Goal: Information Seeking & Learning: Check status

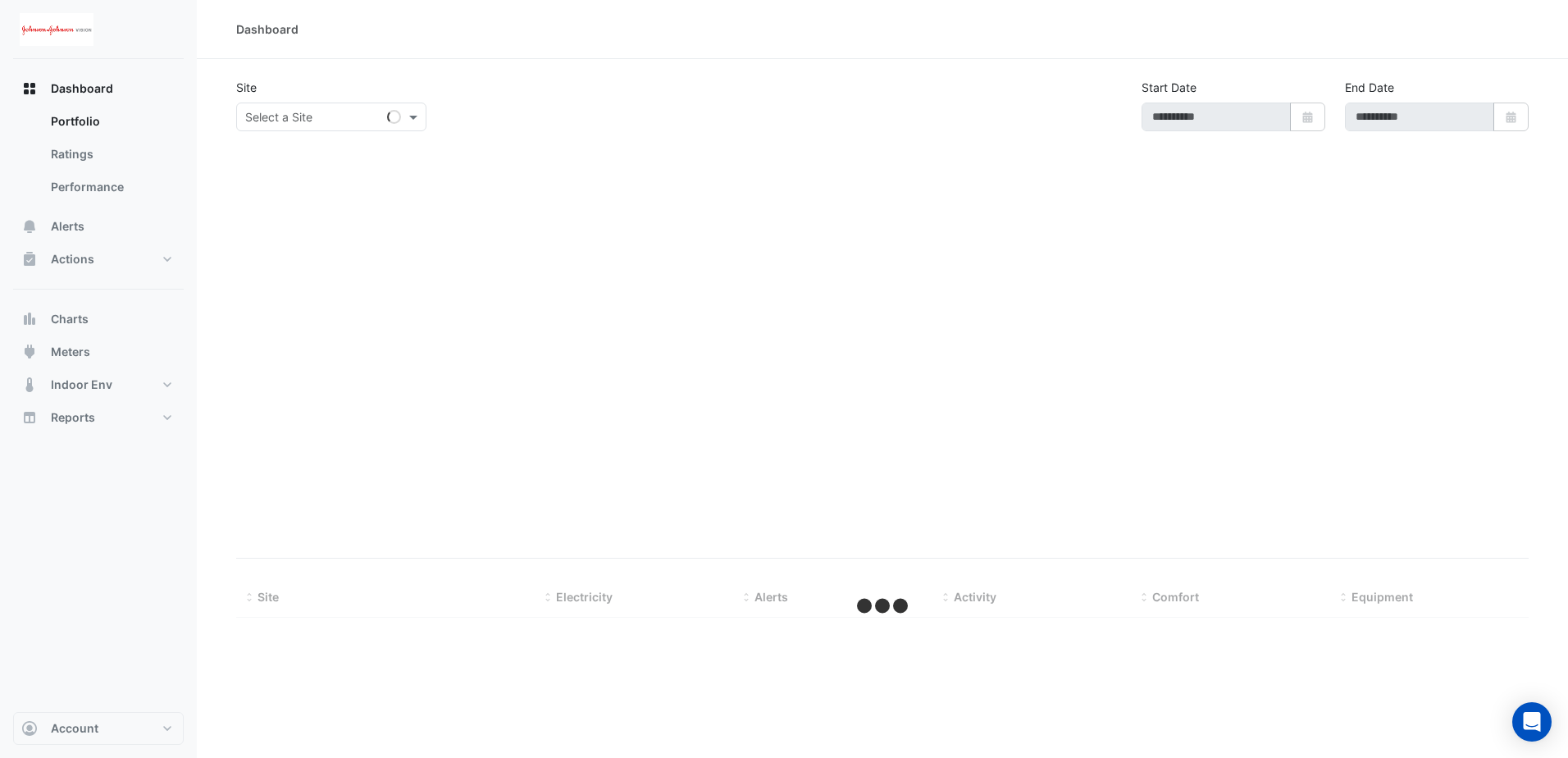
type input "**********"
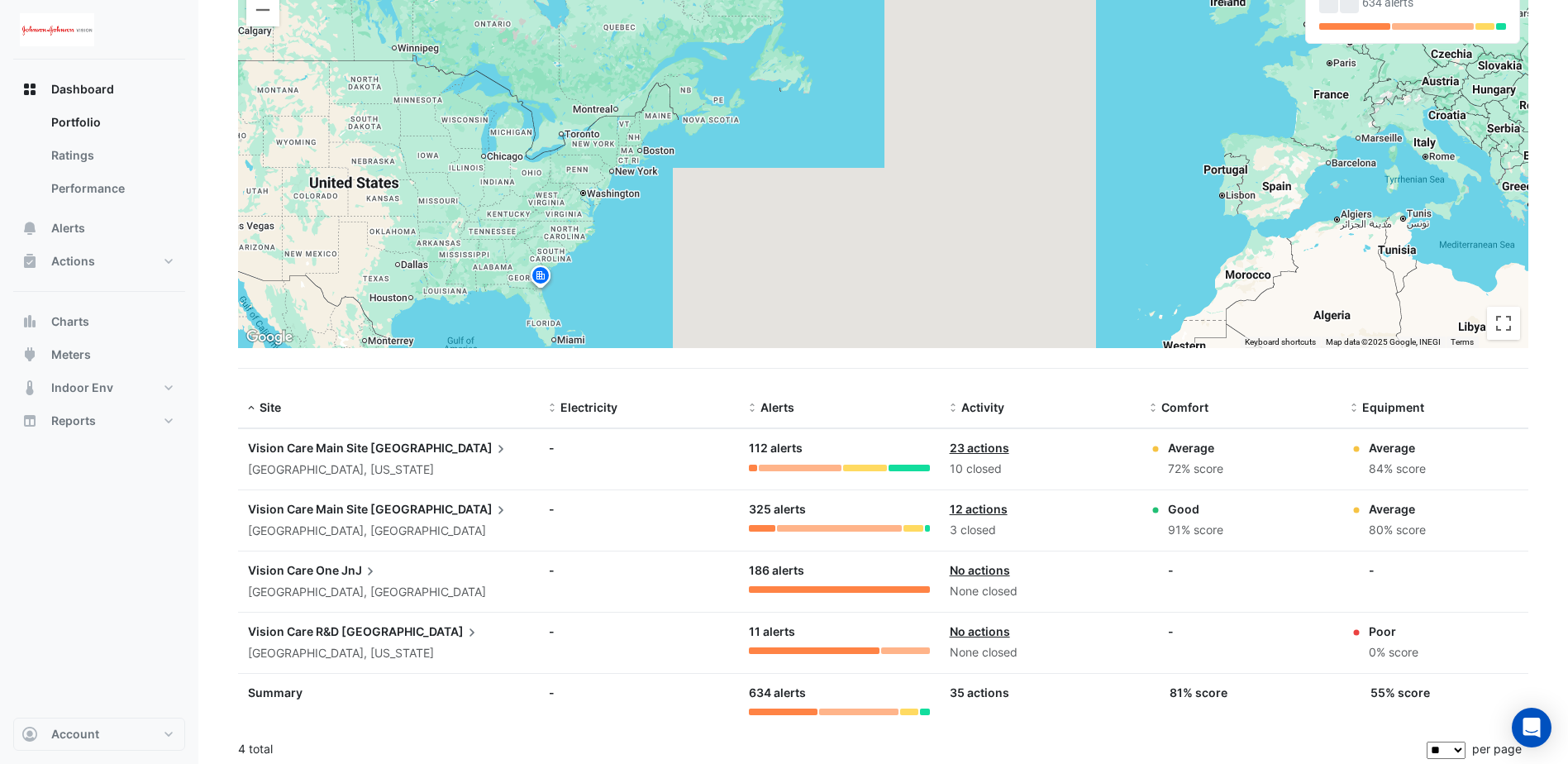
scroll to position [200, 0]
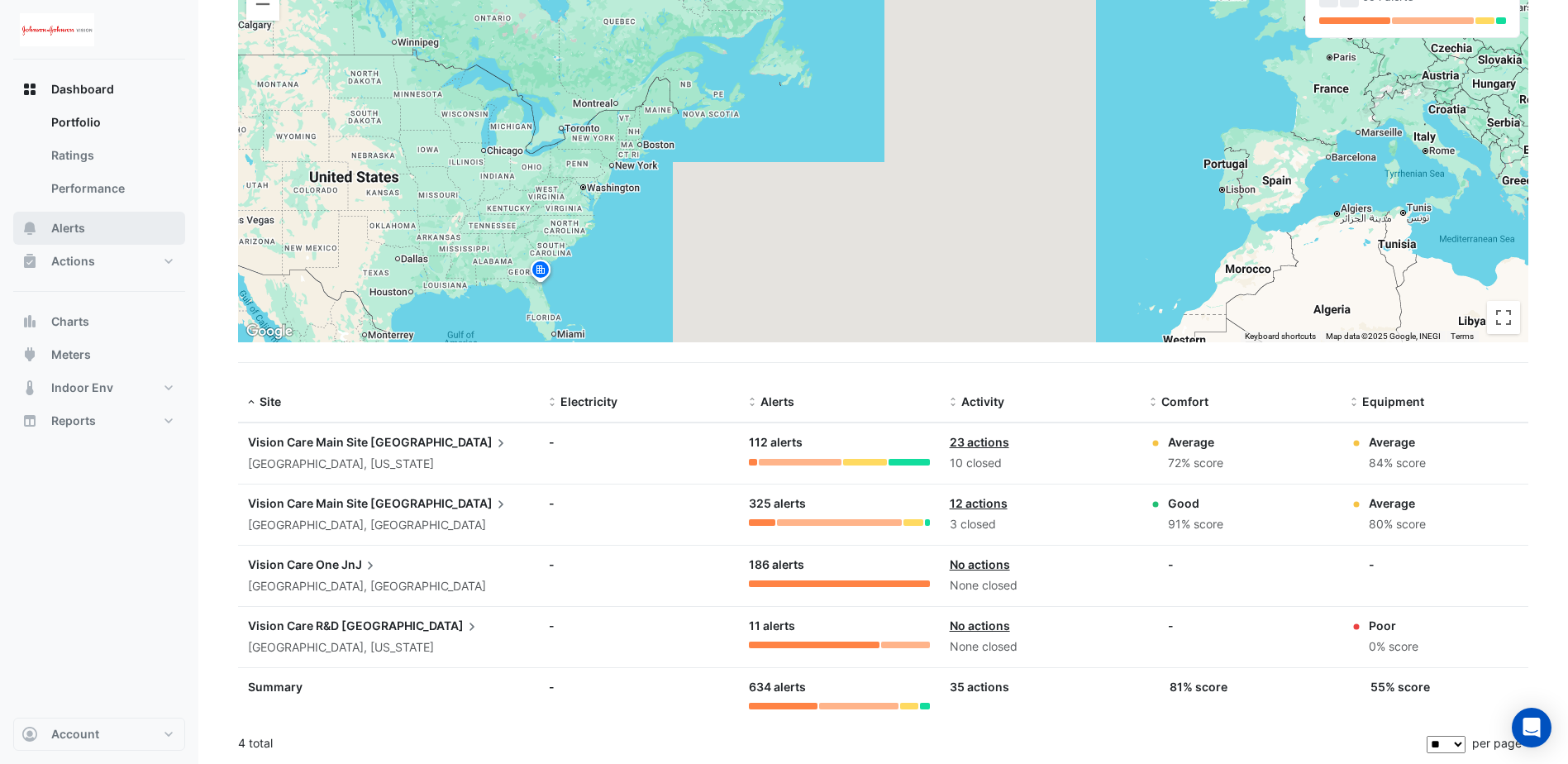
click at [71, 224] on span "Alerts" at bounding box center [68, 228] width 34 height 16
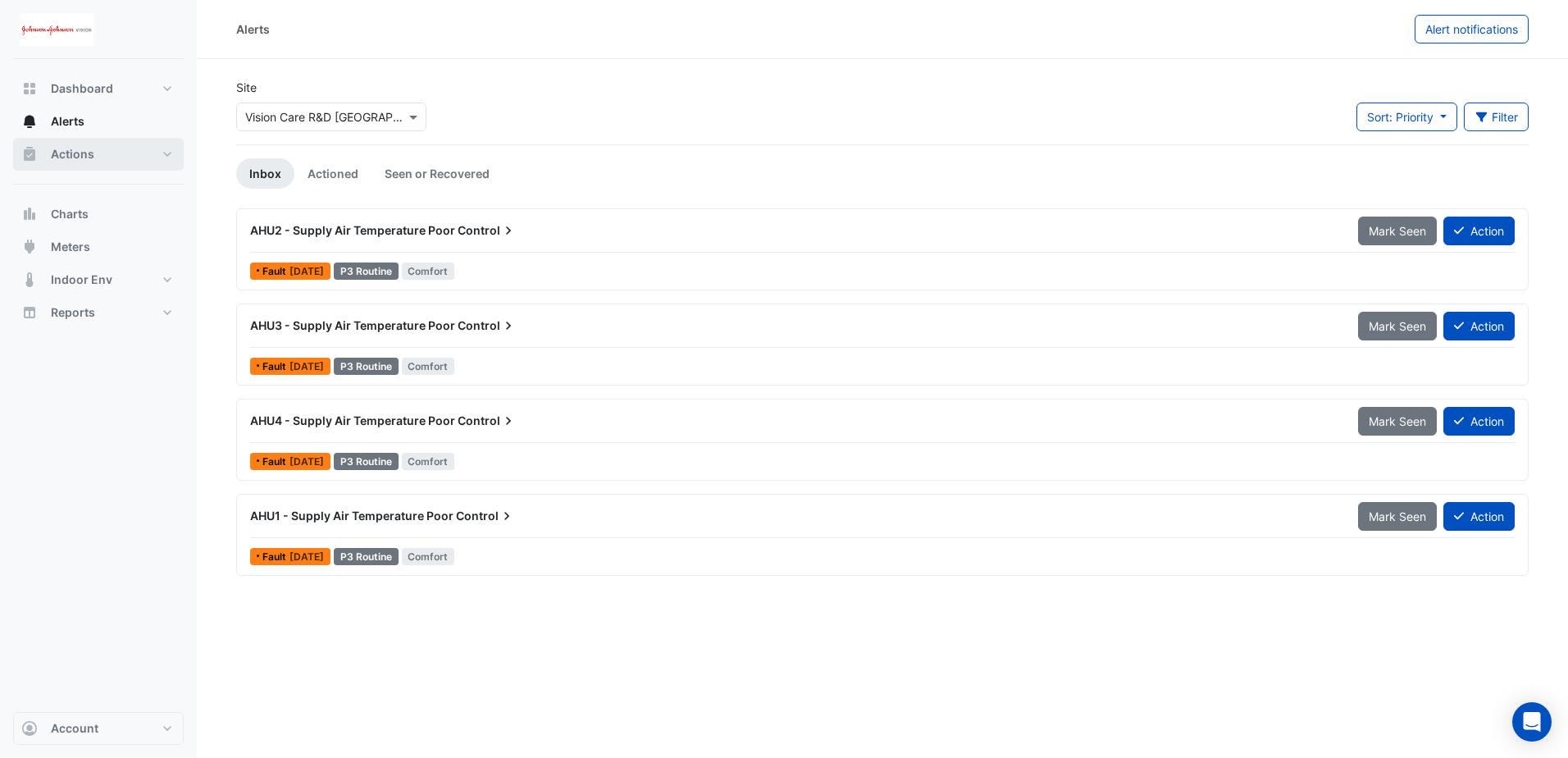
click at [162, 159] on button "Actions" at bounding box center [99, 154] width 171 height 33
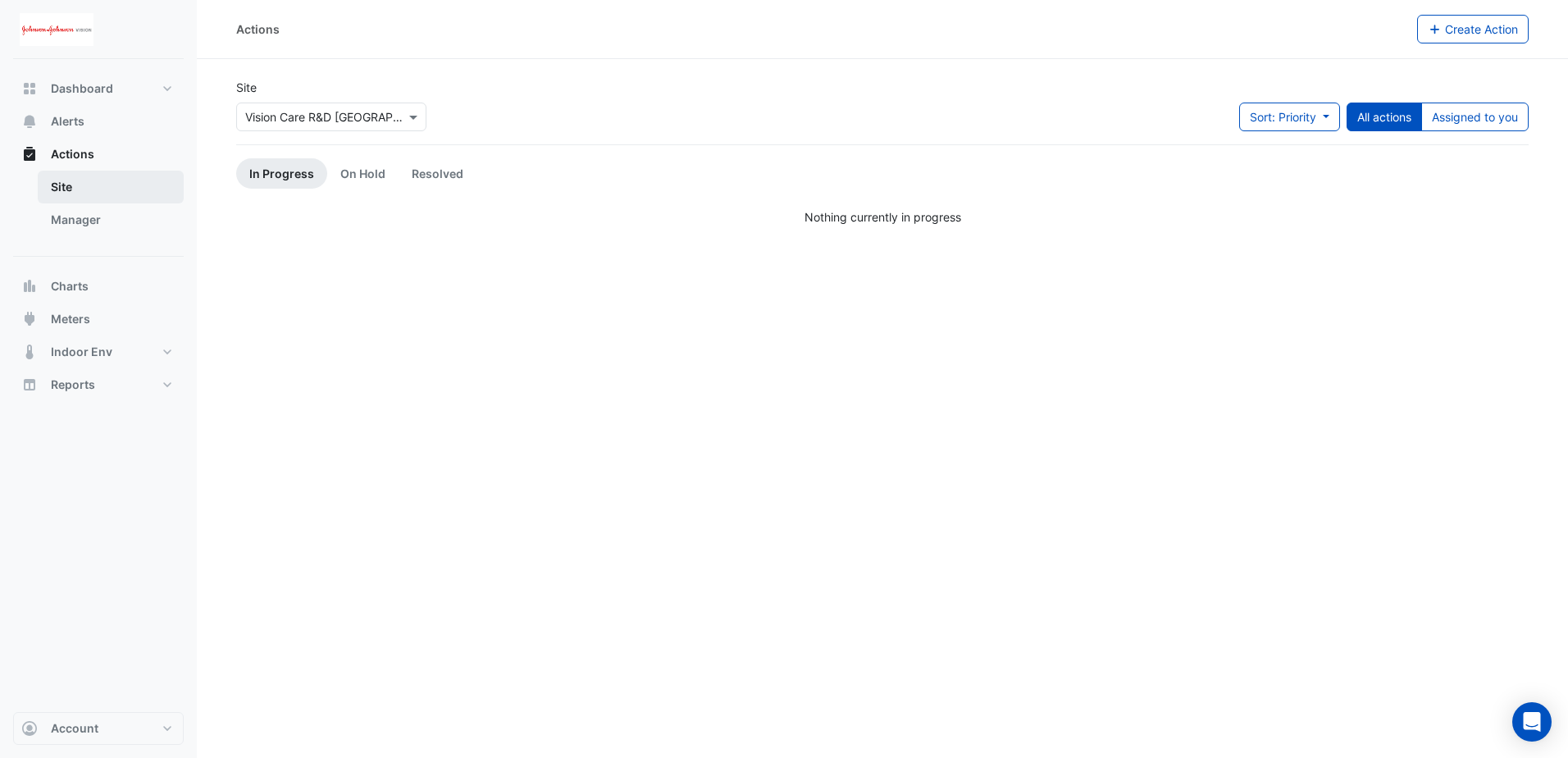
click at [58, 187] on link "Site" at bounding box center [110, 187] width 146 height 33
click at [91, 216] on link "Manager" at bounding box center [110, 220] width 146 height 33
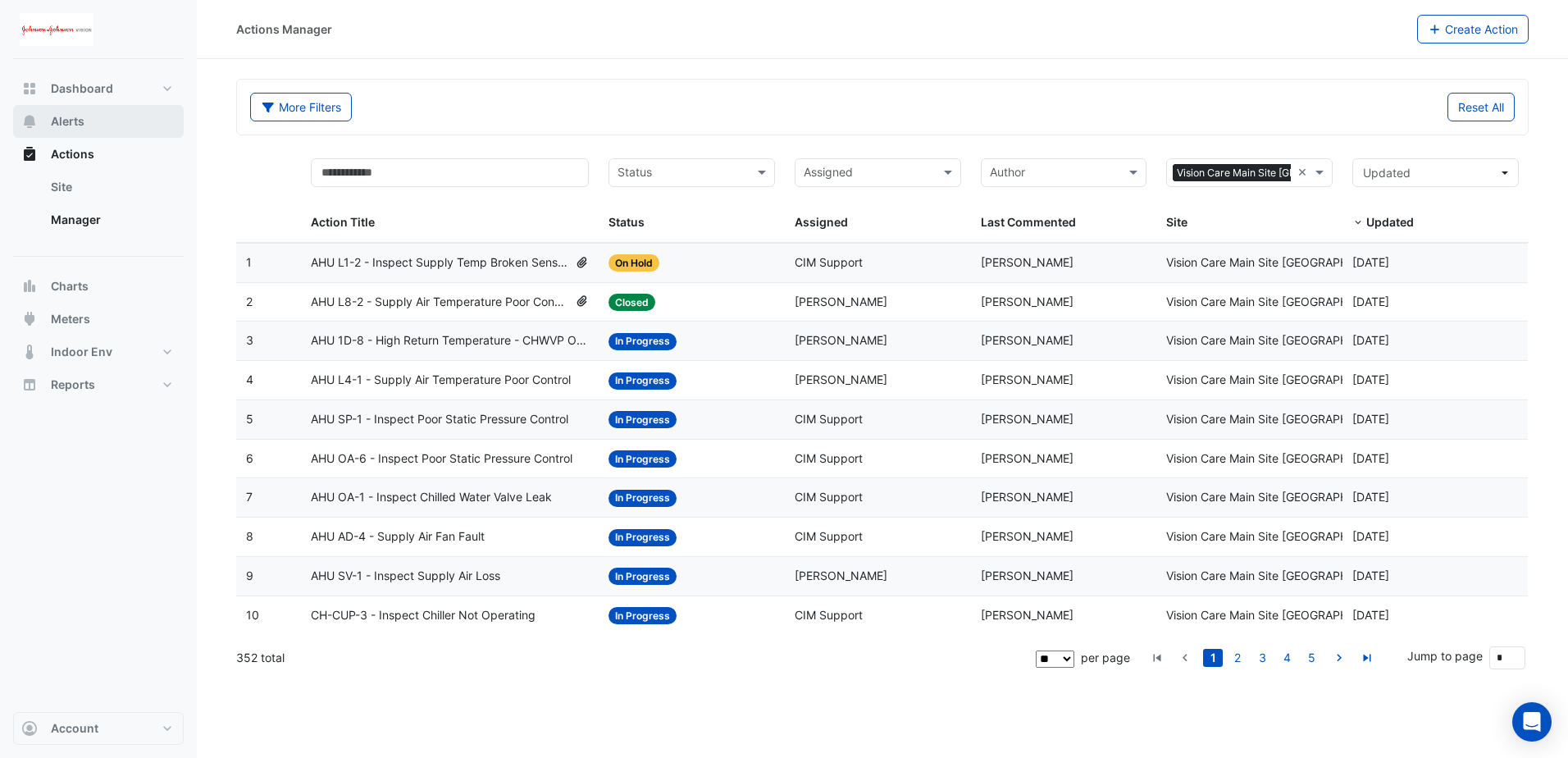
click at [81, 128] on span "Alerts" at bounding box center [67, 121] width 34 height 16
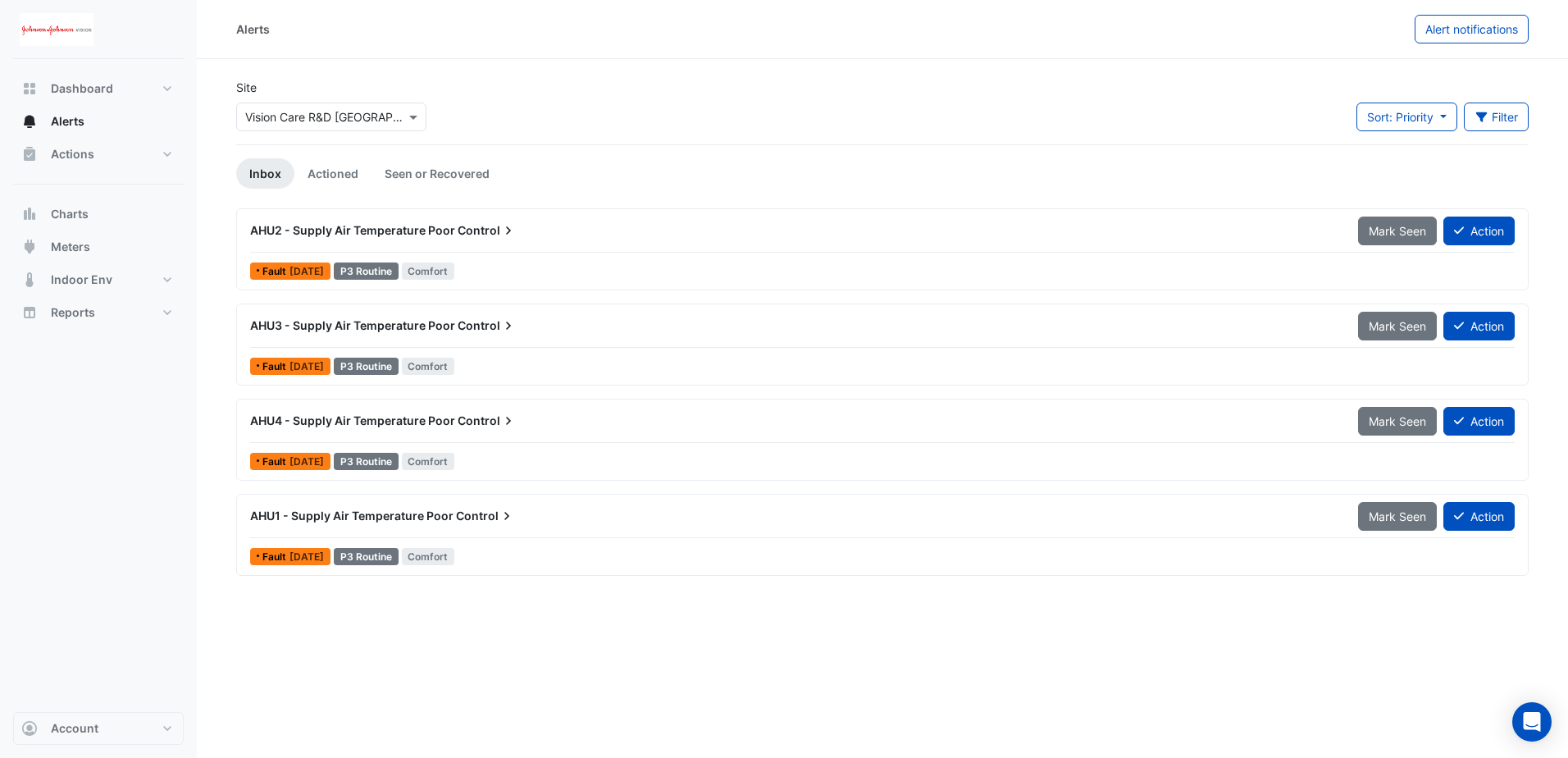
click at [502, 229] on icon at bounding box center [508, 230] width 16 height 16
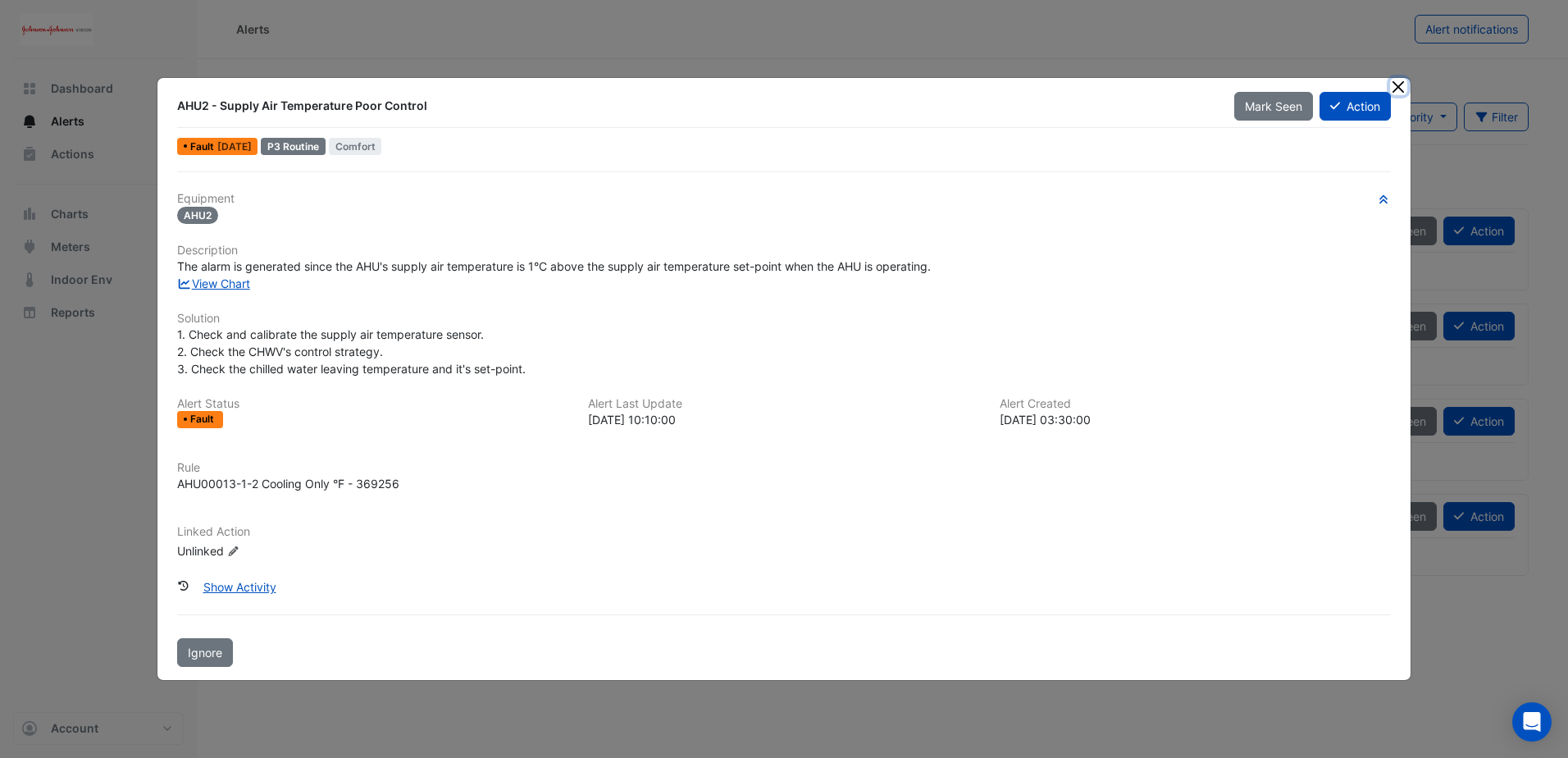
click at [1406, 84] on button "Close" at bounding box center [1399, 86] width 17 height 17
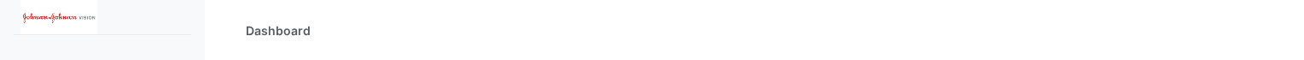
type input "**********"
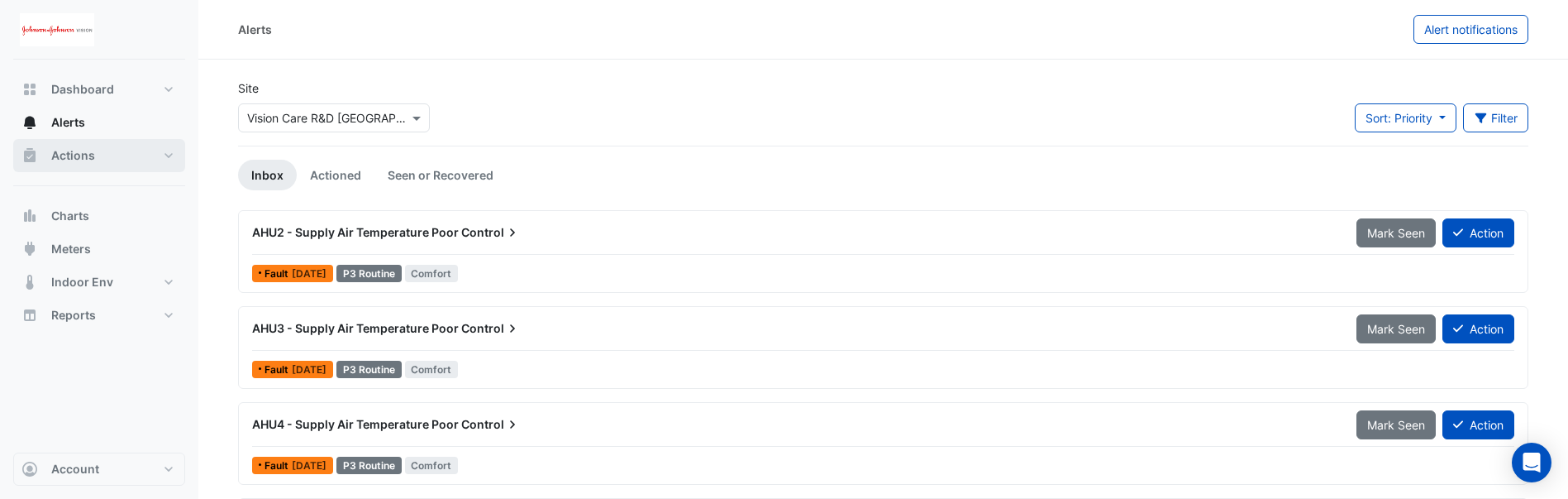
click at [132, 149] on button "Actions" at bounding box center [100, 155] width 172 height 33
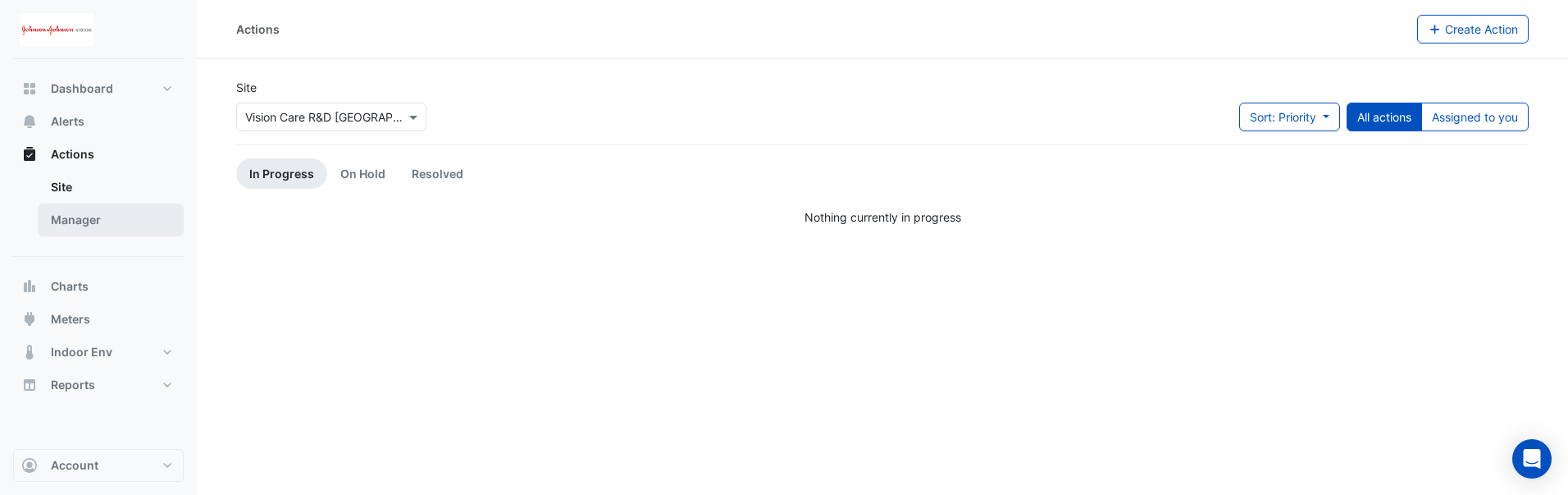
drag, startPoint x: 59, startPoint y: 216, endPoint x: 68, endPoint y: 219, distance: 9.5
click at [59, 216] on link "Manager" at bounding box center [110, 220] width 146 height 33
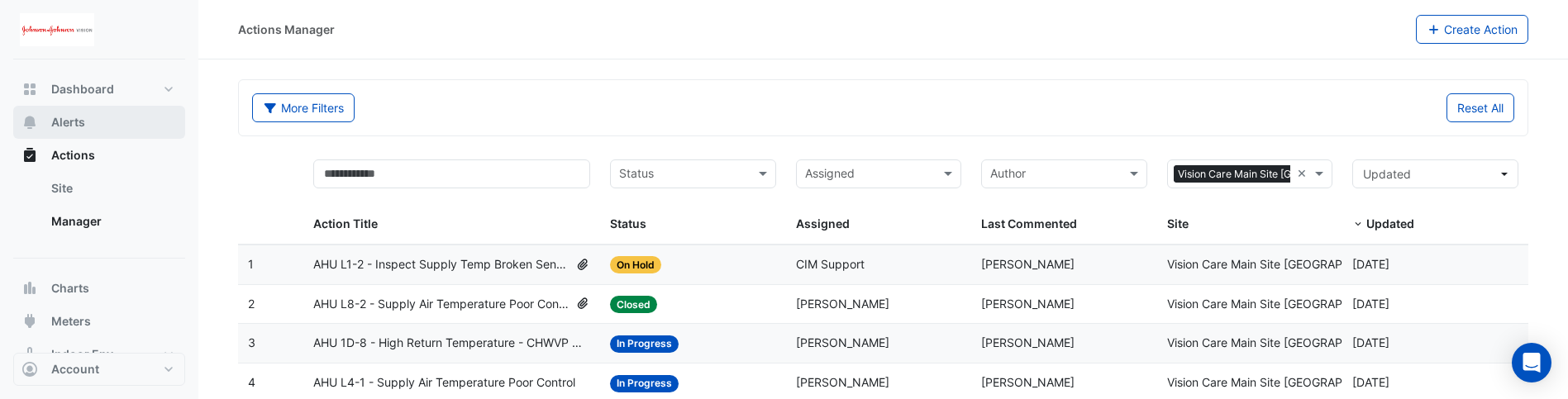
click at [61, 121] on span "Alerts" at bounding box center [68, 122] width 34 height 16
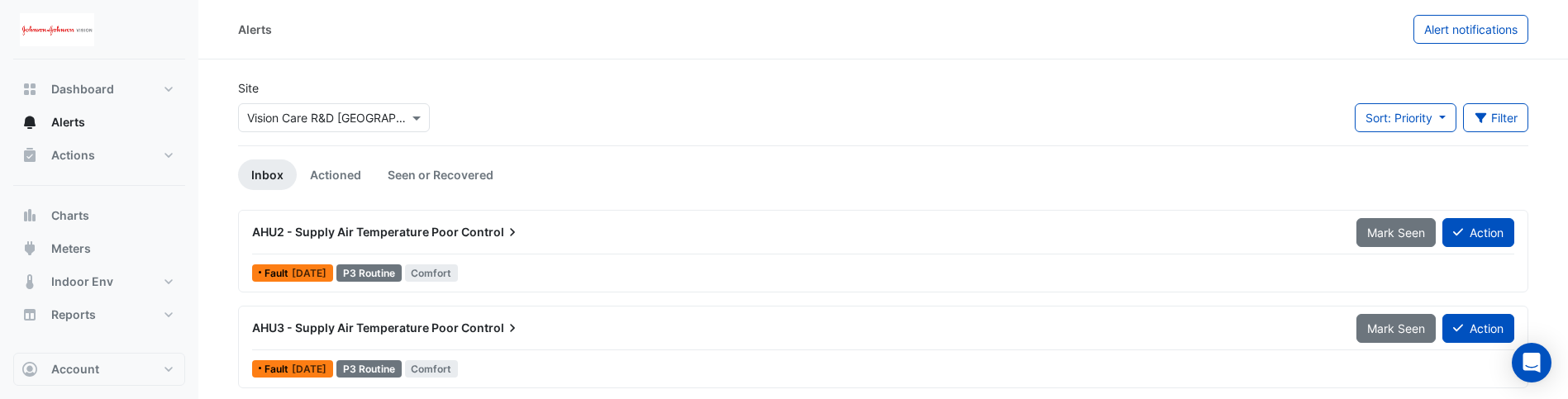
click at [505, 162] on icon at bounding box center [512, 231] width 16 height 16
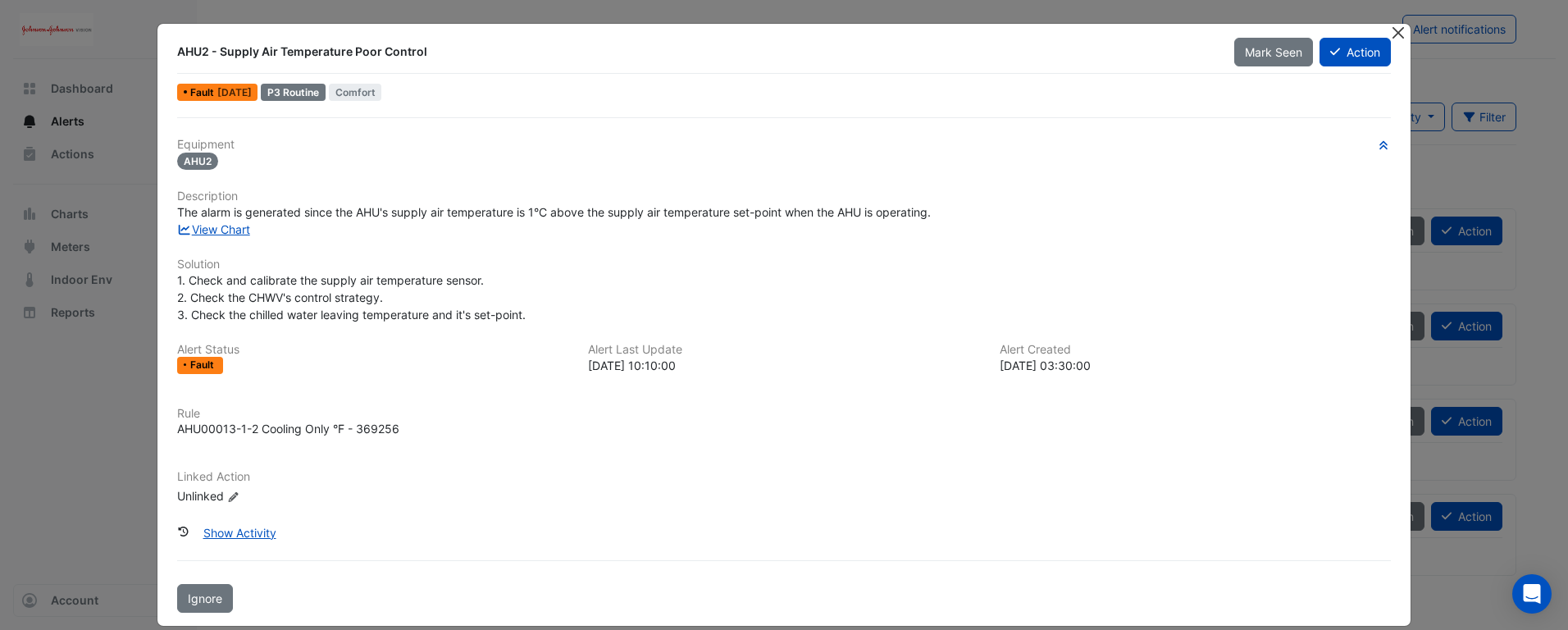
click at [1392, 28] on button "Close" at bounding box center [1399, 33] width 17 height 17
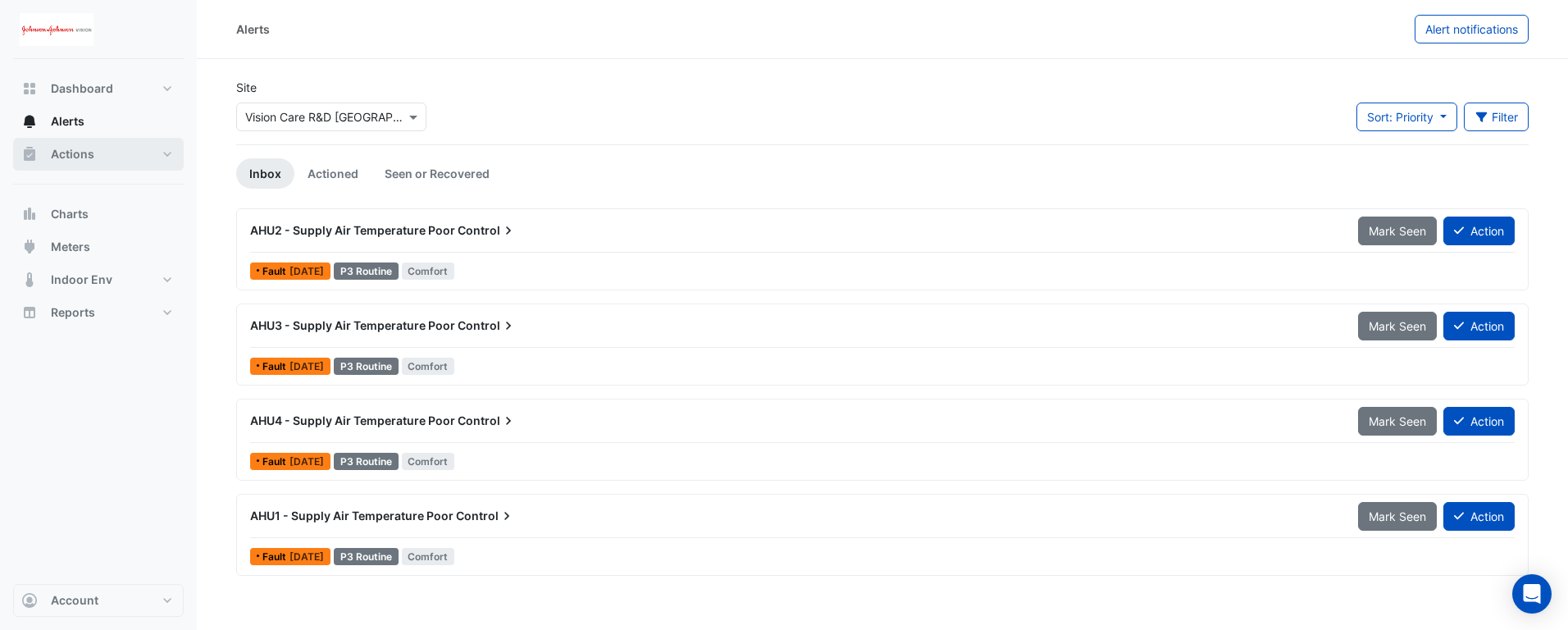
click at [98, 147] on button "Actions" at bounding box center [99, 154] width 171 height 33
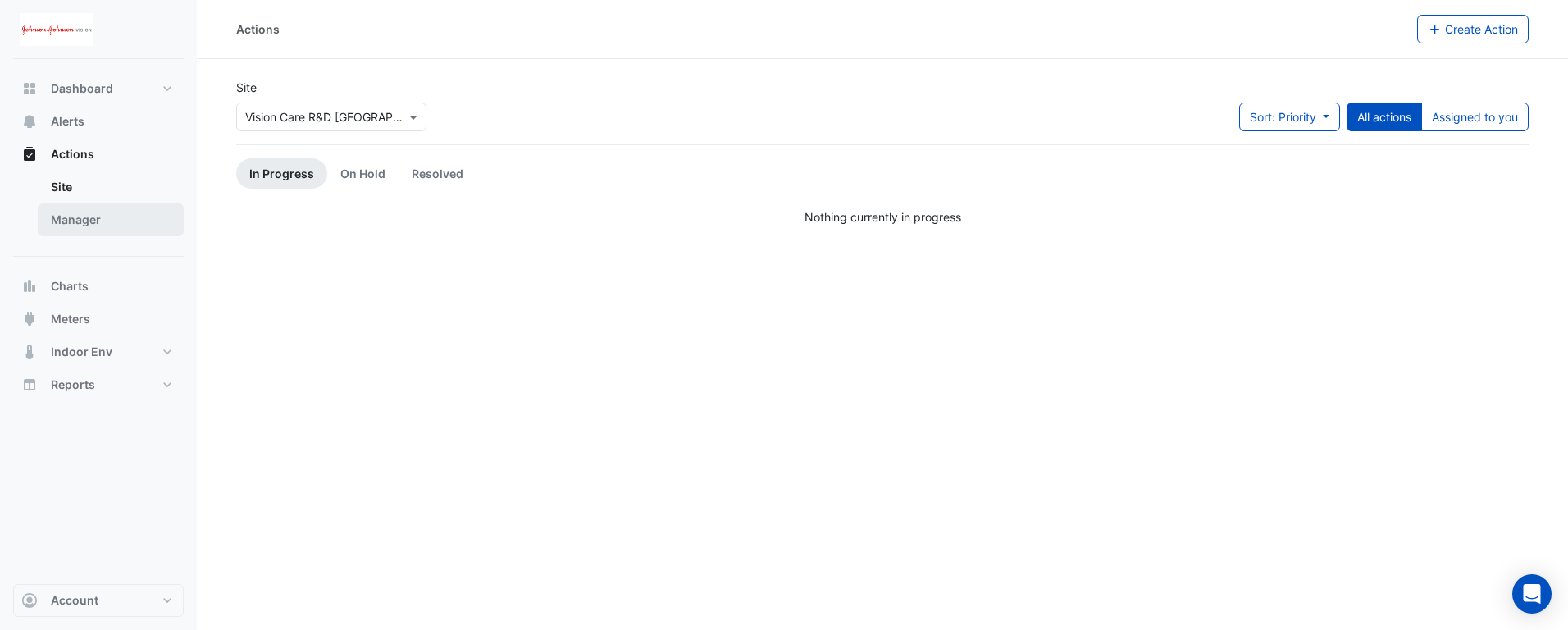
click at [85, 160] on link "Manager" at bounding box center [110, 220] width 146 height 33
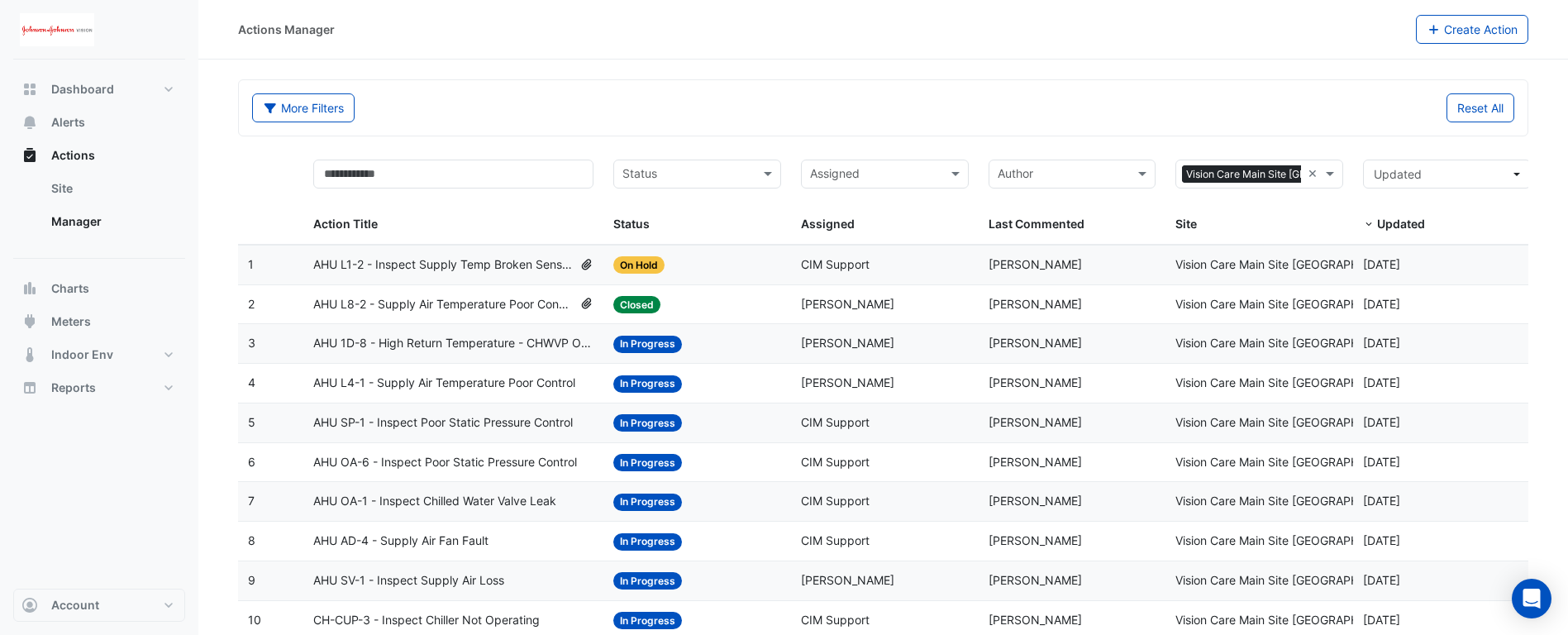
click at [439, 162] on span "AHU L1-2 - Inspect Supply Temp Broken Sensor" at bounding box center [442, 265] width 259 height 19
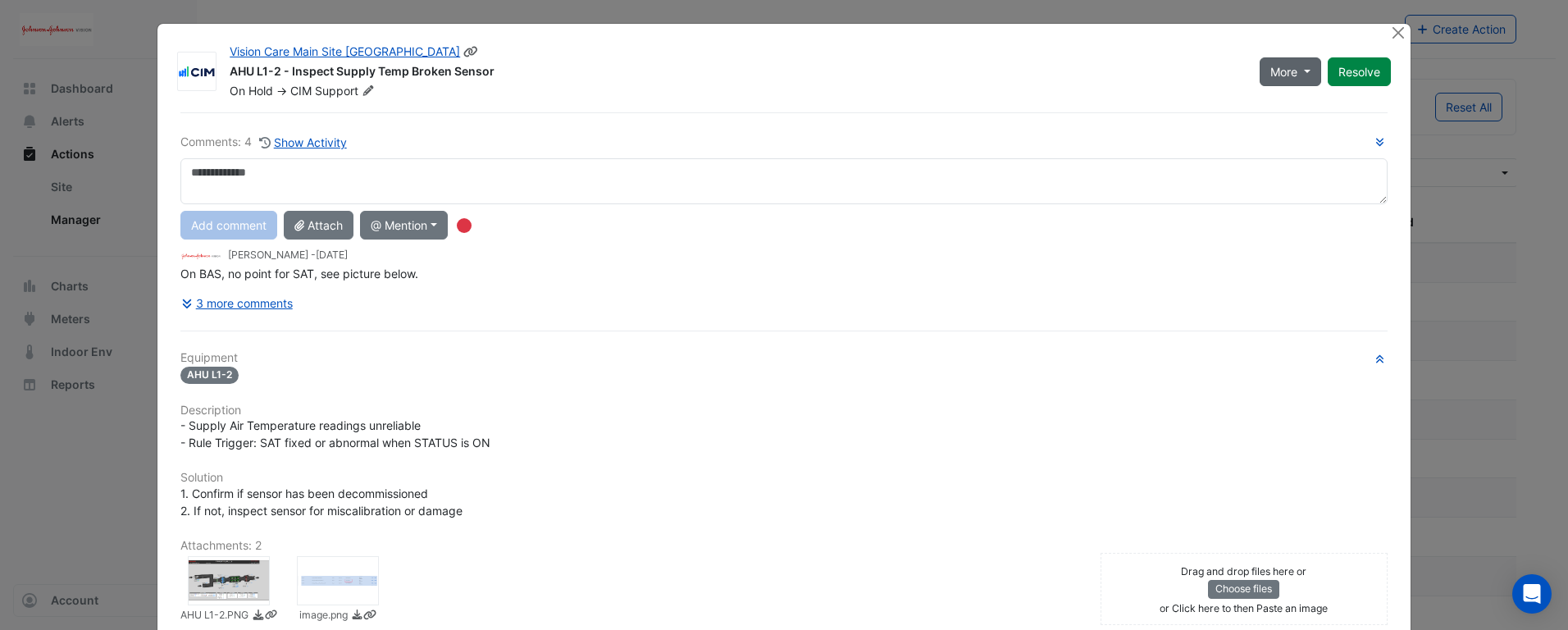
click at [1301, 79] on button "More" at bounding box center [1290, 72] width 61 height 29
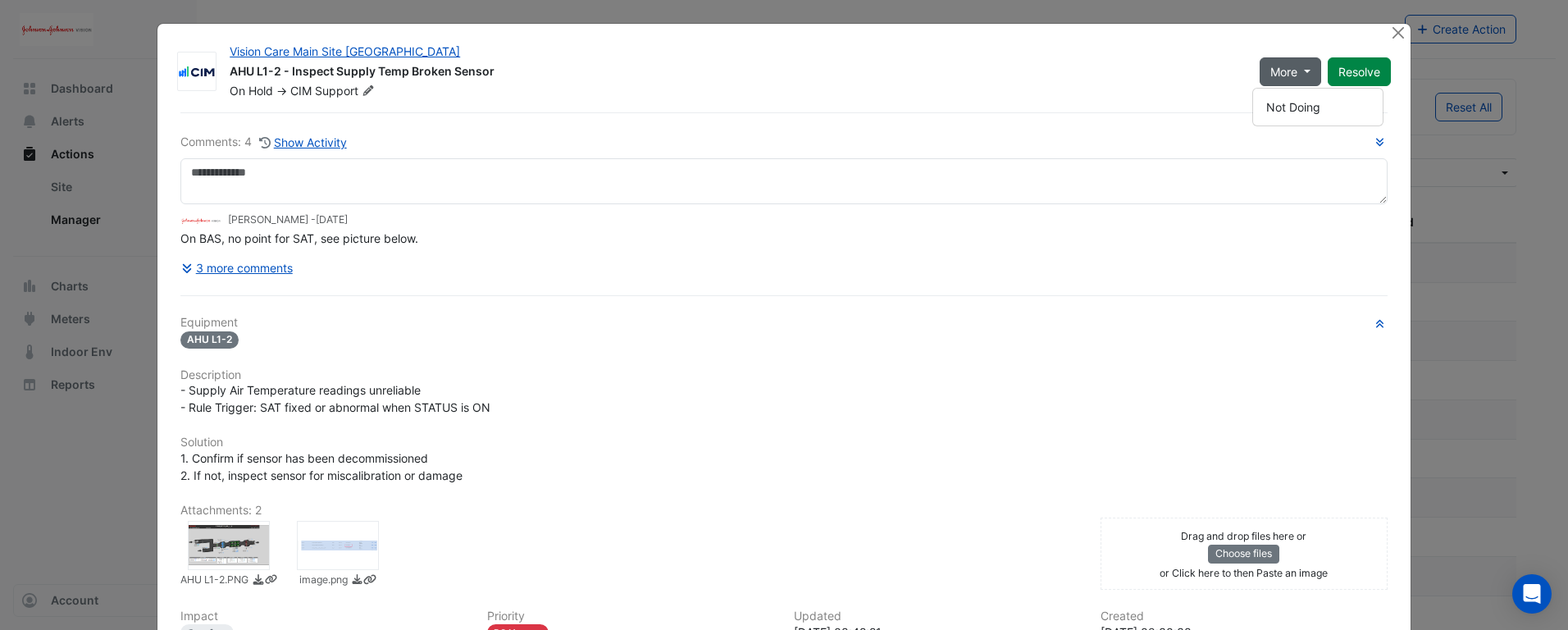
click at [1180, 34] on div "Vision Care Main Site [GEOGRAPHIC_DATA] AHU L1-2 - Inspect Supply Temp Broken S…" at bounding box center [784, 412] width 1253 height 776
click at [1392, 31] on button "Close" at bounding box center [1399, 33] width 17 height 17
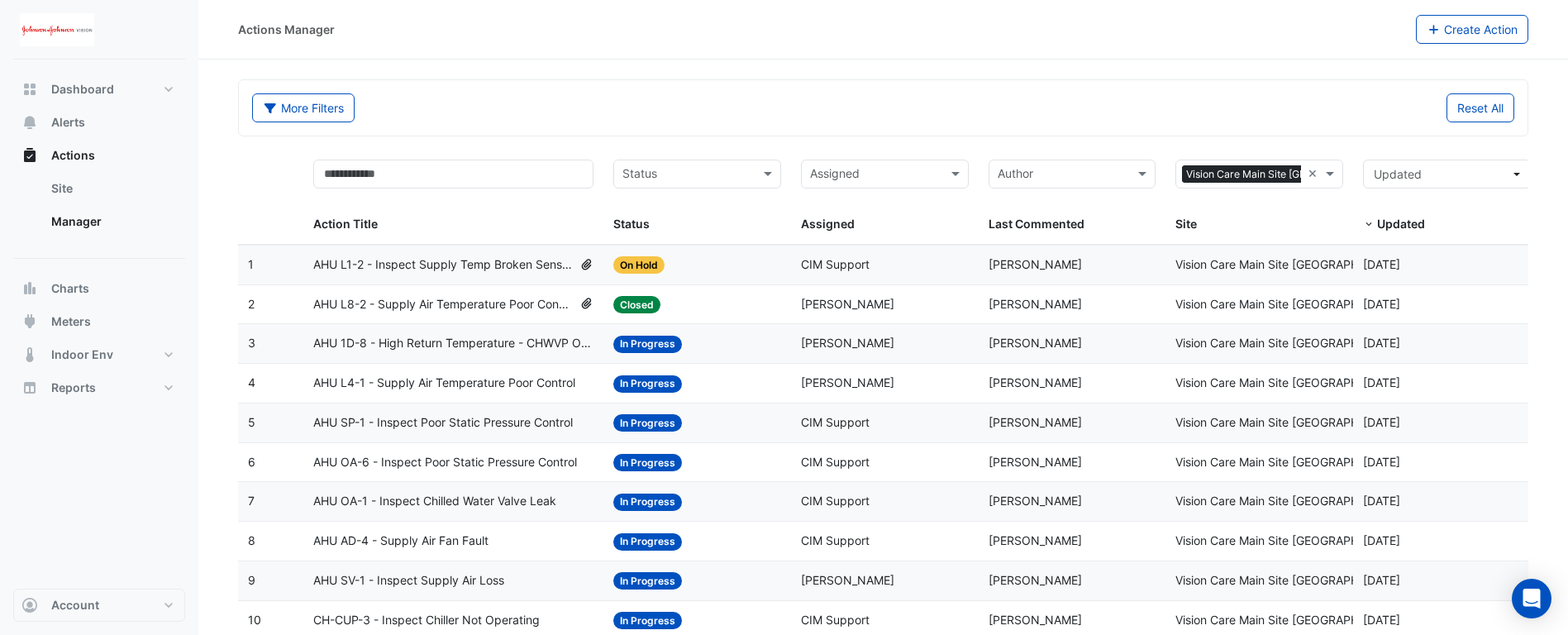
click at [501, 46] on div "Actions Manager Create Action" at bounding box center [883, 29] width 1369 height 59
click at [60, 115] on span "Alerts" at bounding box center [68, 122] width 34 height 16
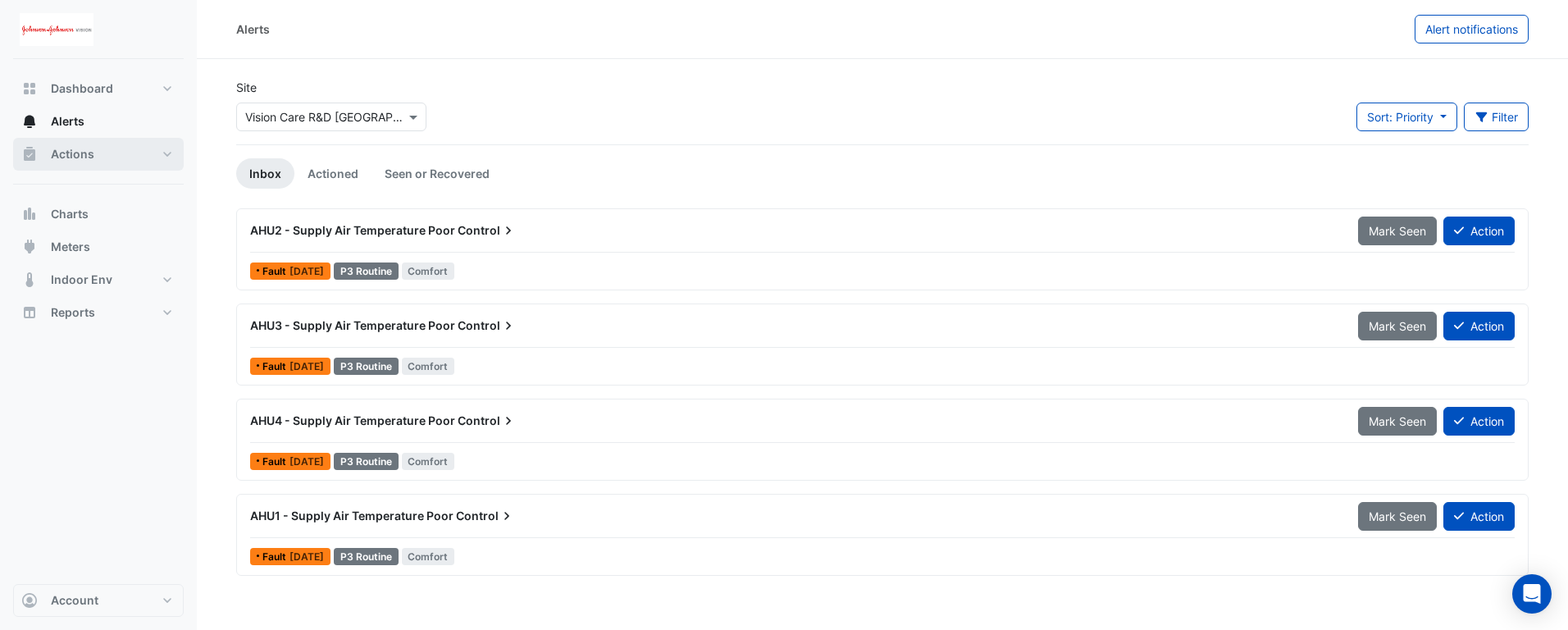
click at [97, 152] on button "Actions" at bounding box center [99, 154] width 171 height 33
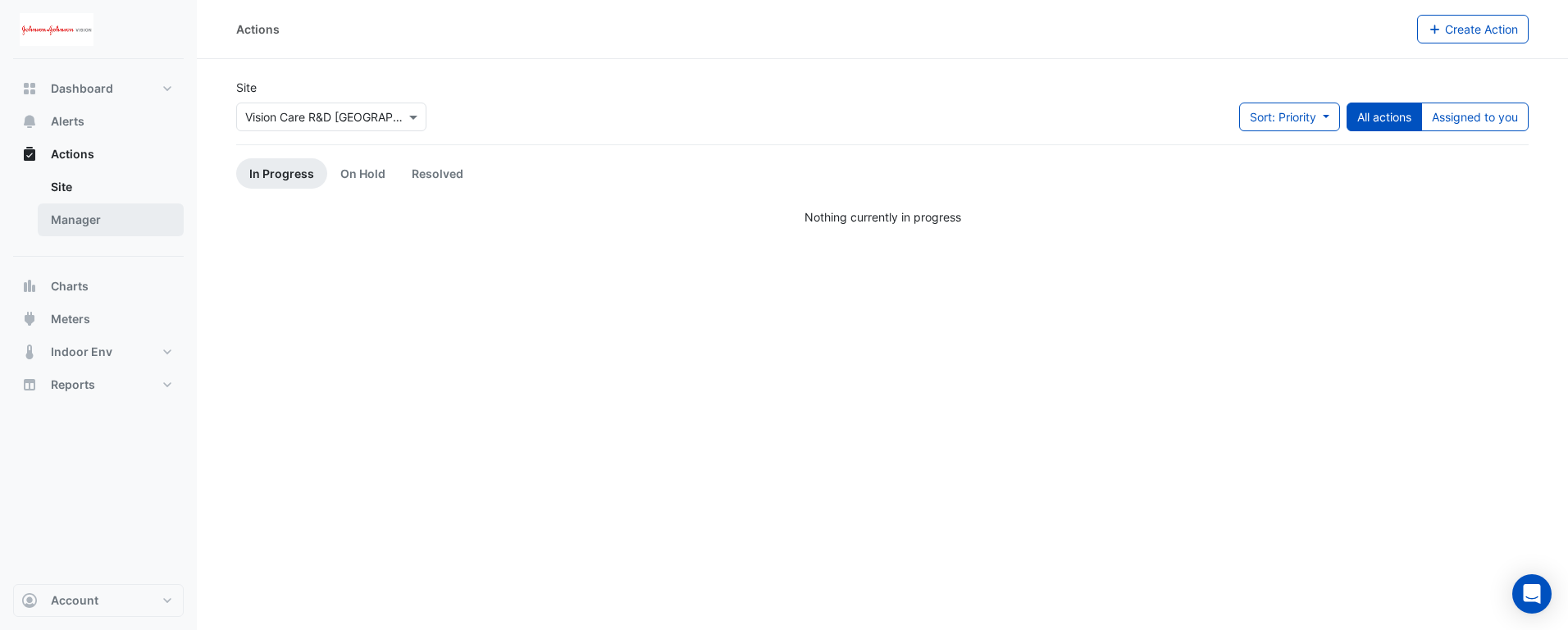
click at [80, 160] on link "Manager" at bounding box center [110, 220] width 146 height 33
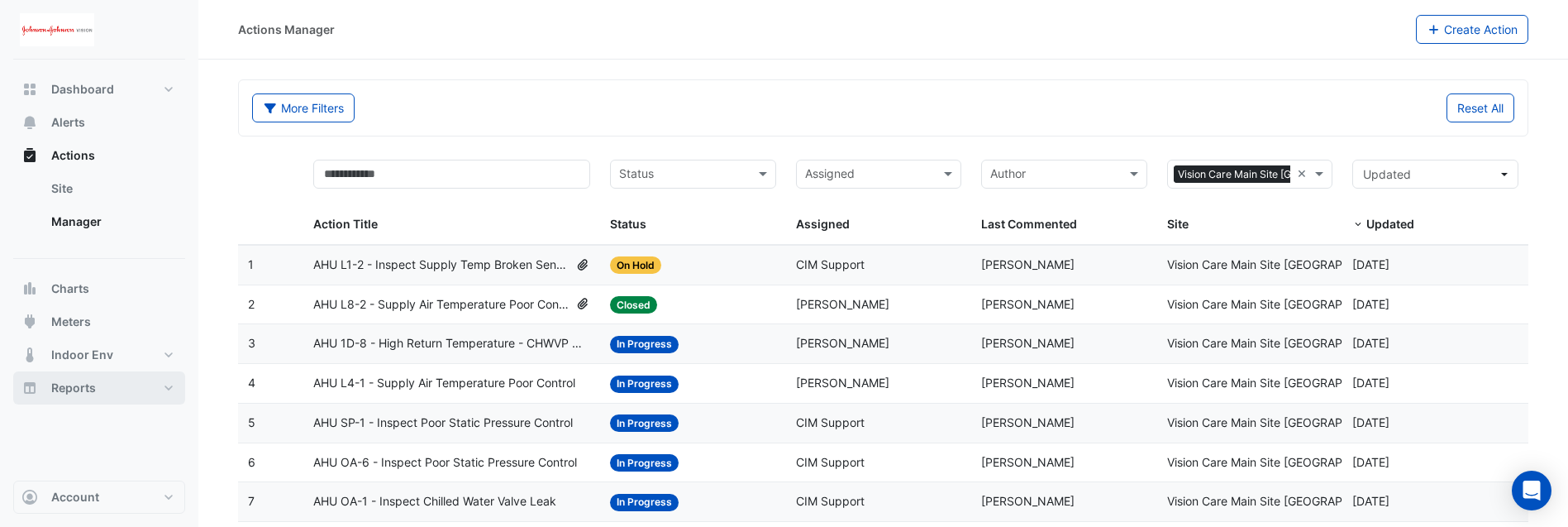
click at [171, 162] on button "Reports" at bounding box center [100, 388] width 172 height 33
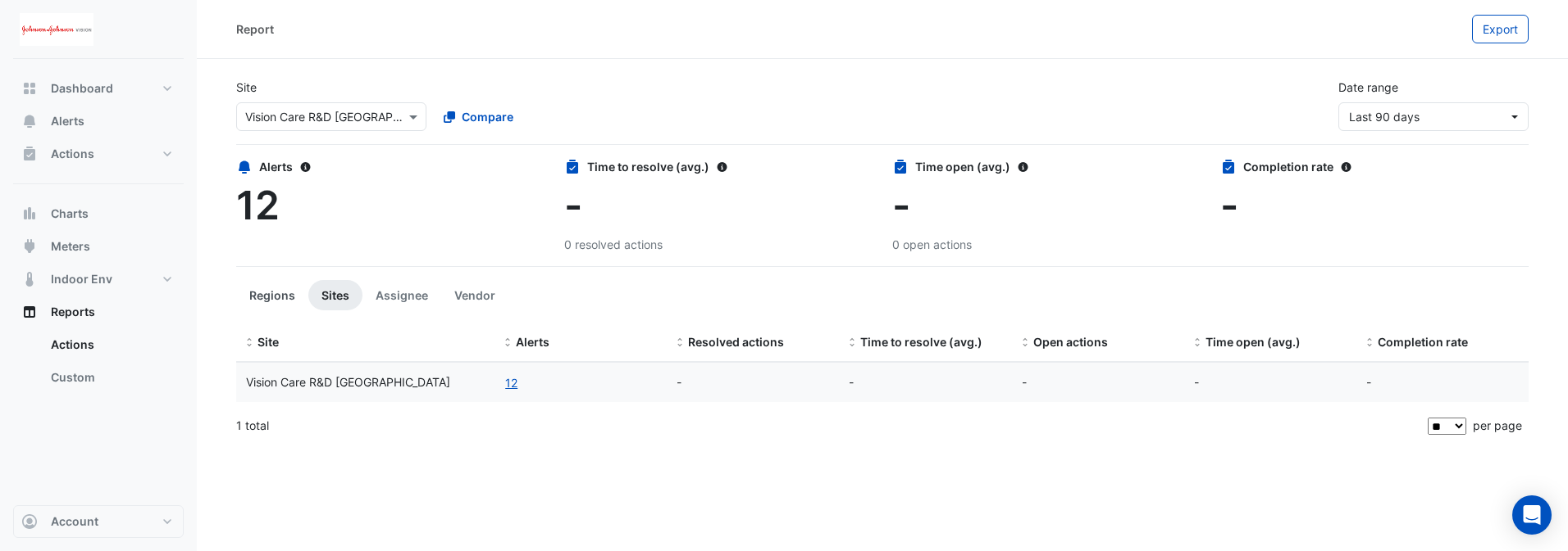
click at [262, 160] on button "Regions" at bounding box center [272, 296] width 72 height 31
click at [406, 160] on button "Assignee" at bounding box center [402, 296] width 79 height 31
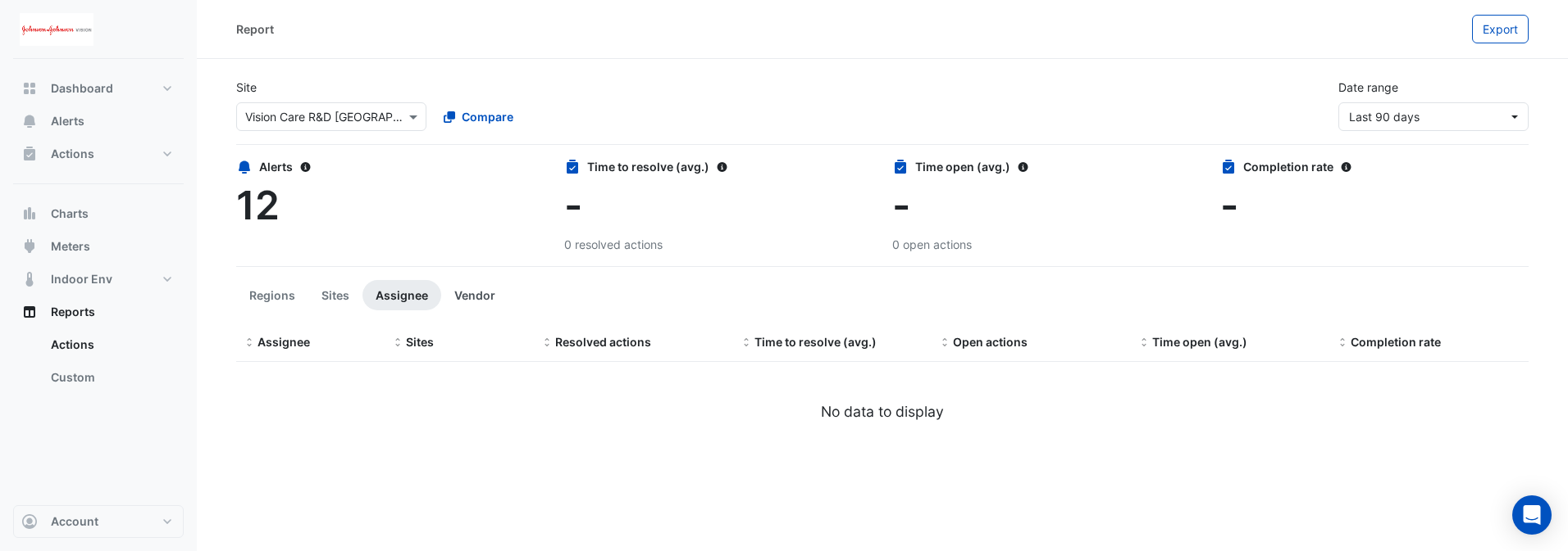
click at [462, 160] on button "Vendor" at bounding box center [475, 296] width 67 height 31
click at [334, 160] on button "Sites" at bounding box center [335, 296] width 54 height 31
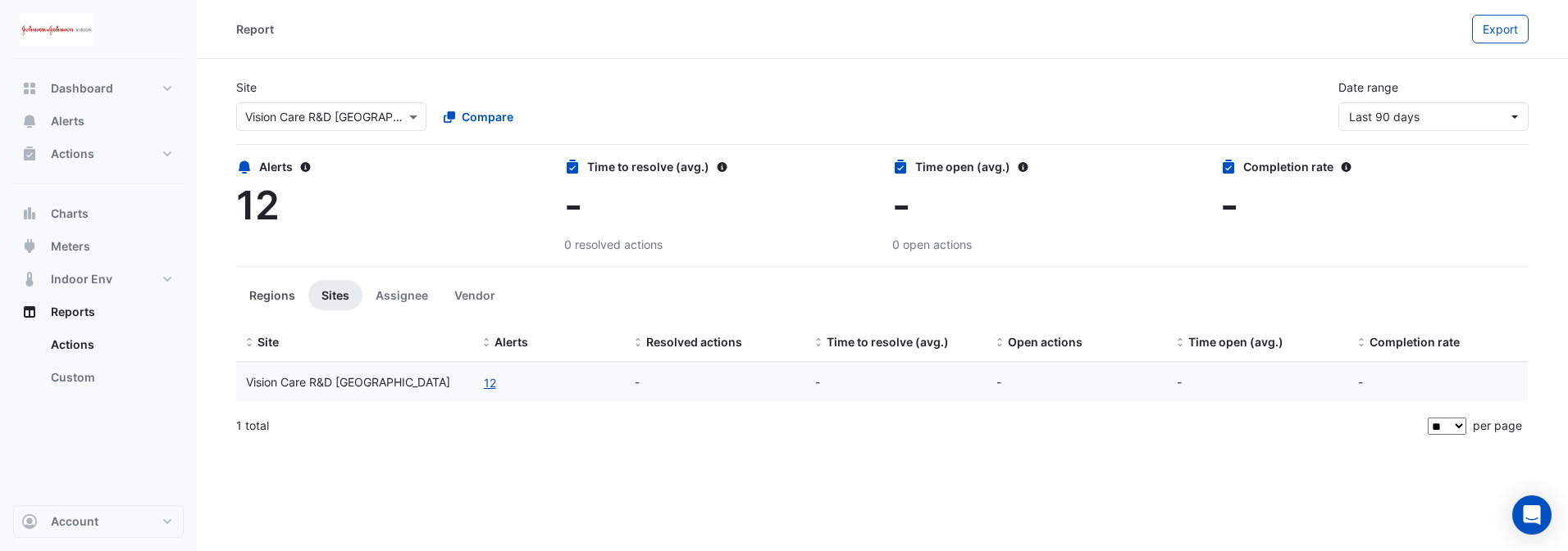
click at [263, 160] on button "Regions" at bounding box center [272, 296] width 72 height 31
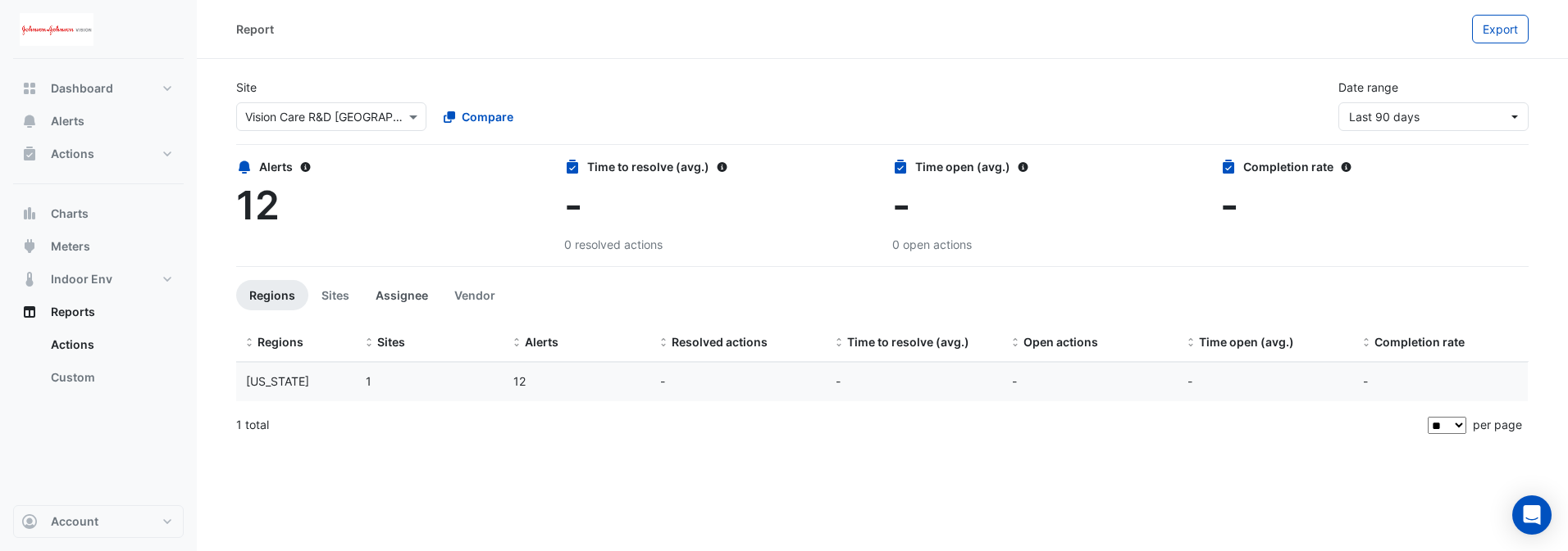
click at [409, 160] on button "Assignee" at bounding box center [402, 296] width 79 height 31
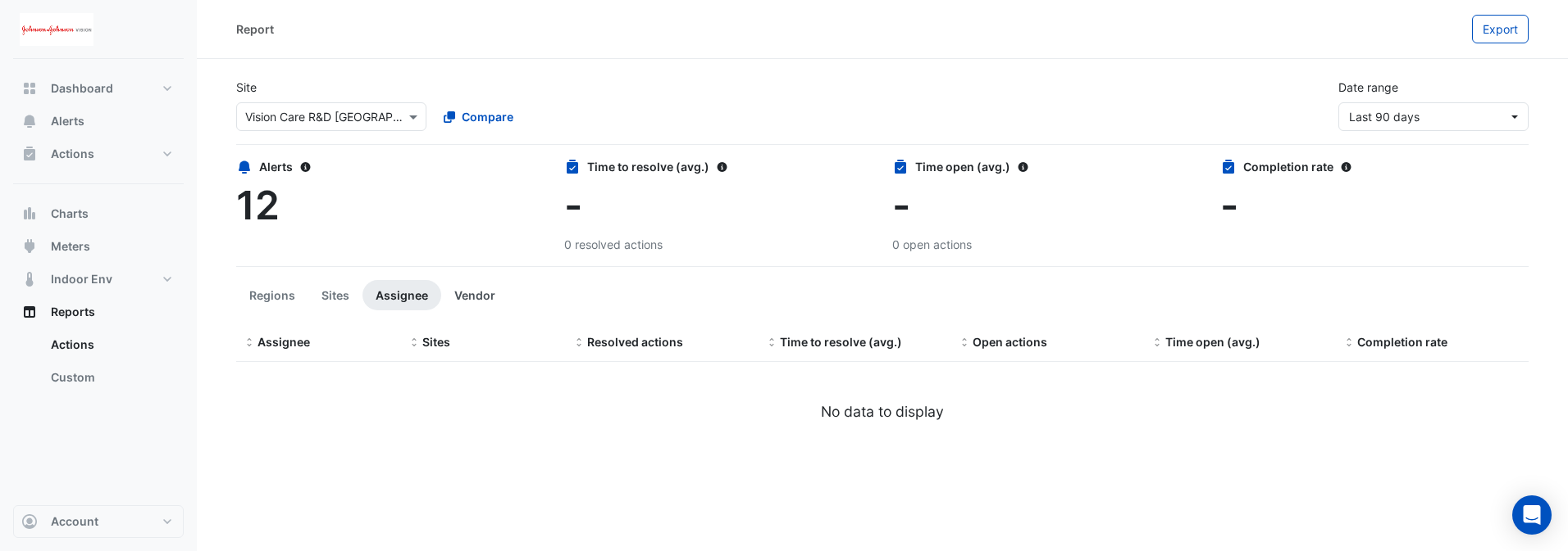
click at [477, 160] on button "Vendor" at bounding box center [475, 296] width 67 height 31
click at [313, 160] on button "Sites" at bounding box center [335, 296] width 54 height 31
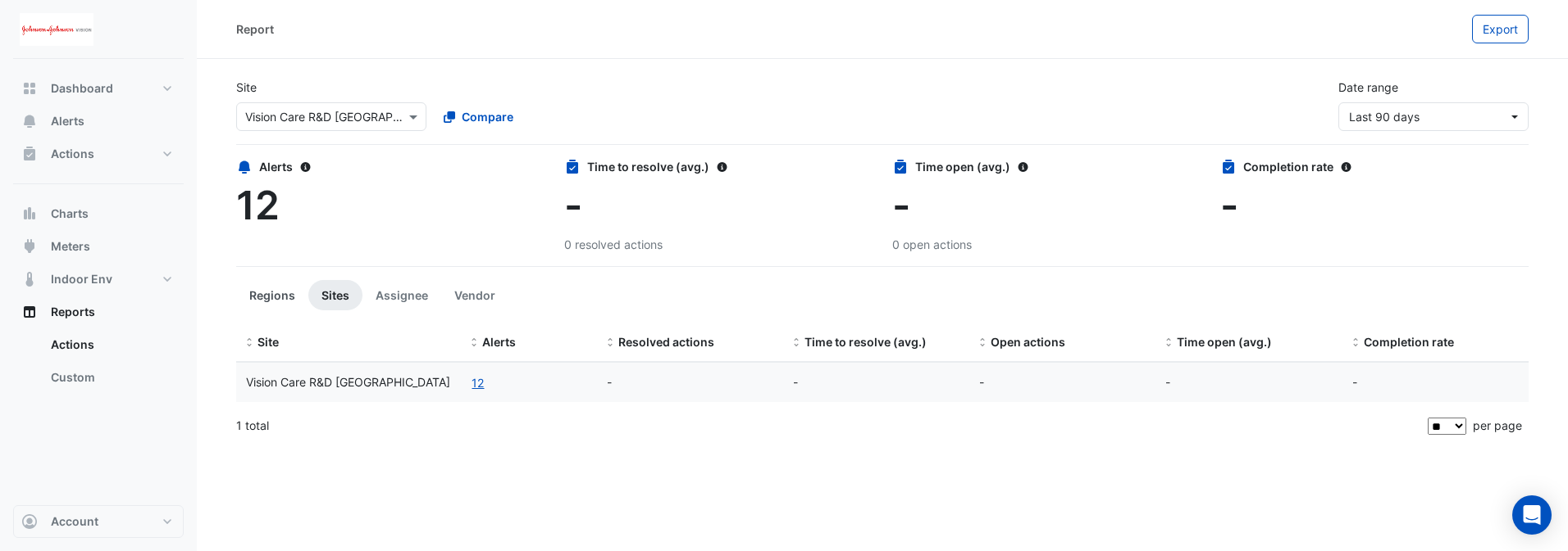
click at [283, 160] on button "Regions" at bounding box center [272, 296] width 72 height 31
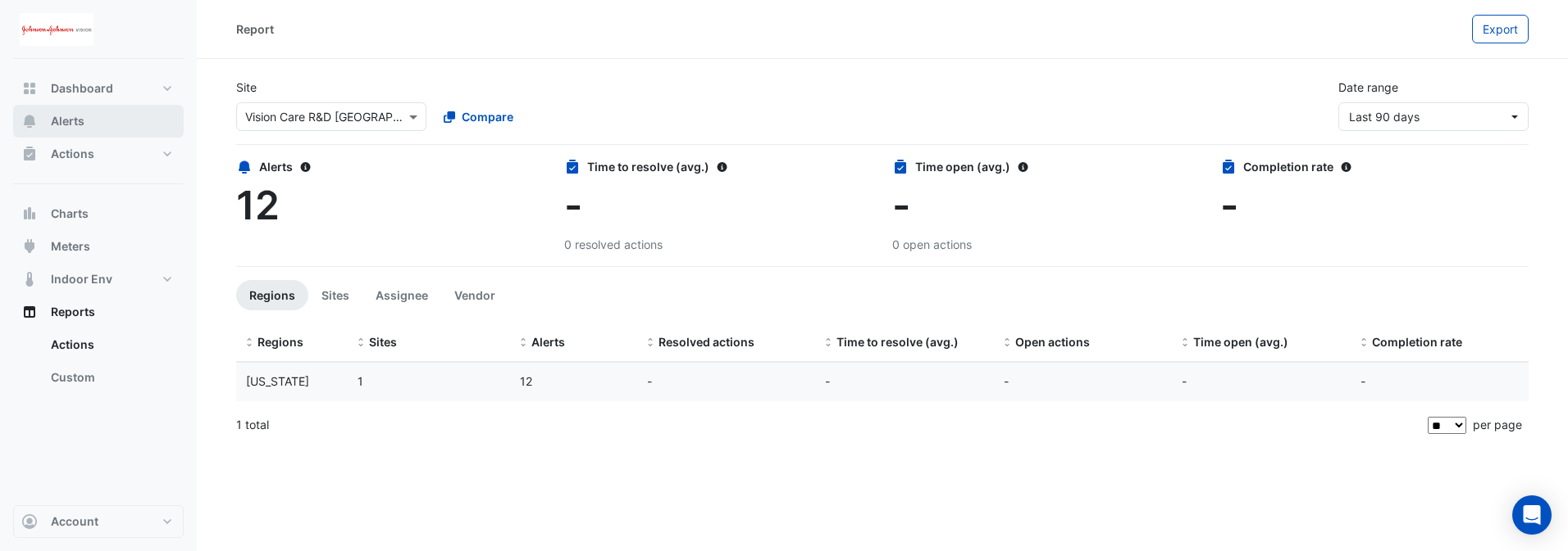
click at [72, 120] on span "Alerts" at bounding box center [67, 121] width 34 height 16
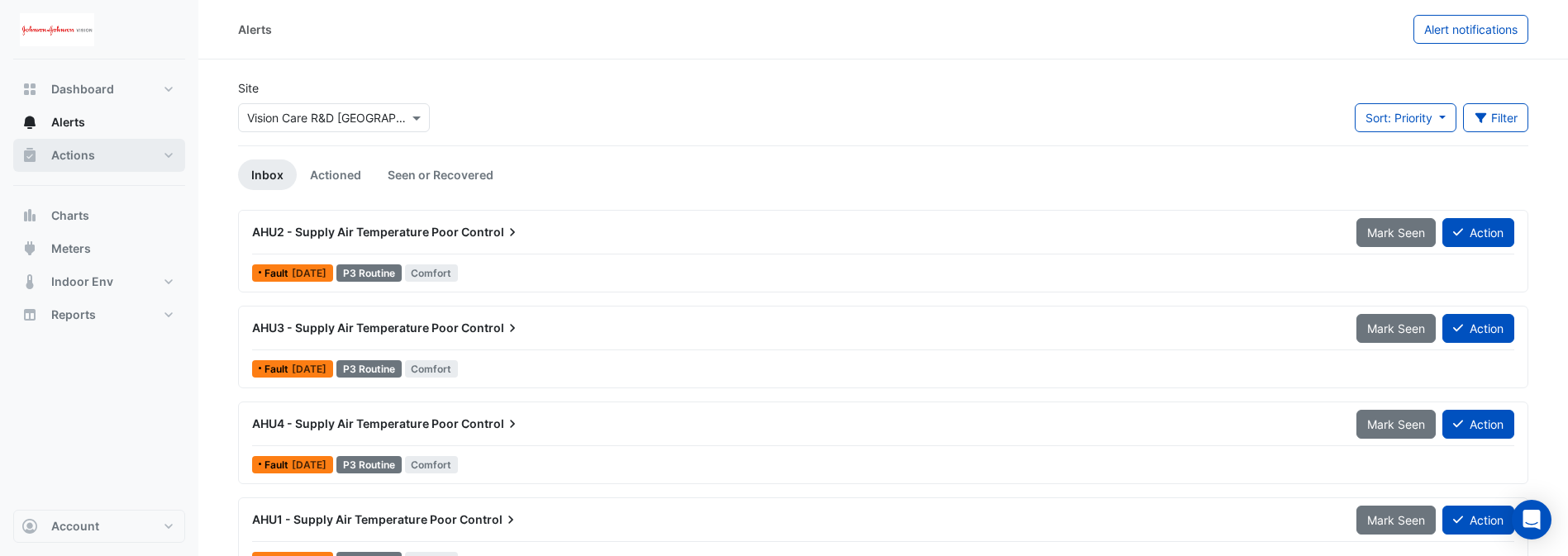
click at [99, 160] on button "Actions" at bounding box center [100, 155] width 172 height 33
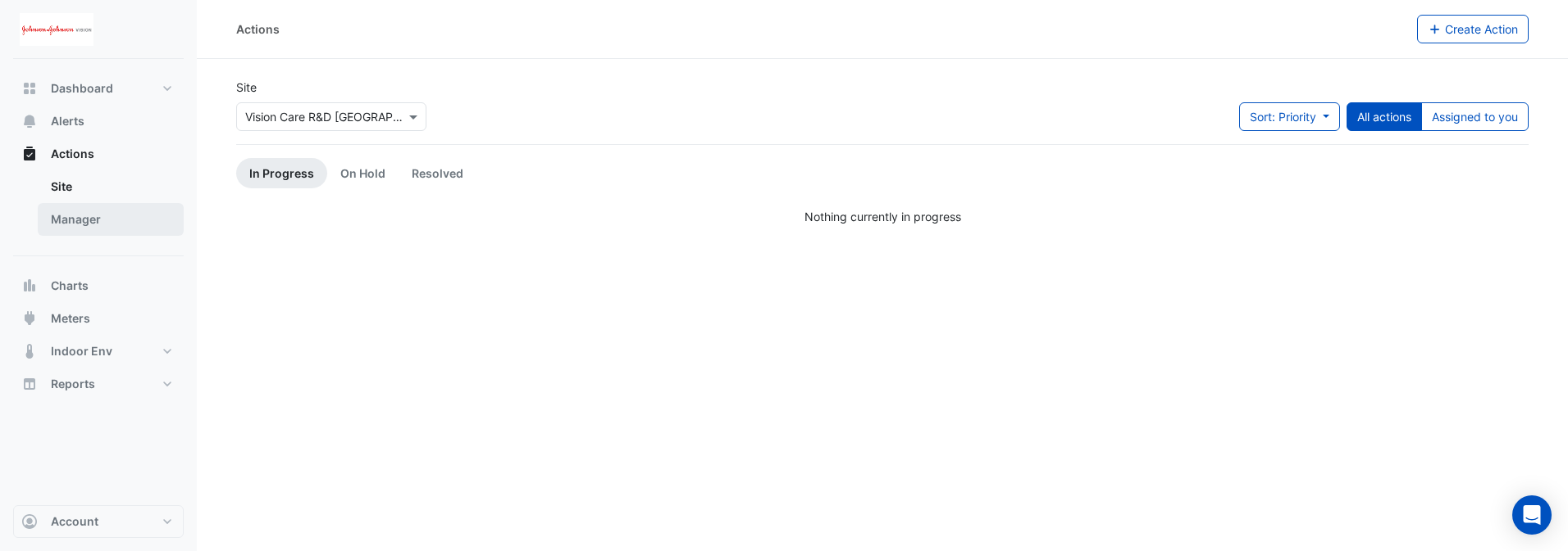
click at [83, 160] on link "Manager" at bounding box center [110, 220] width 146 height 33
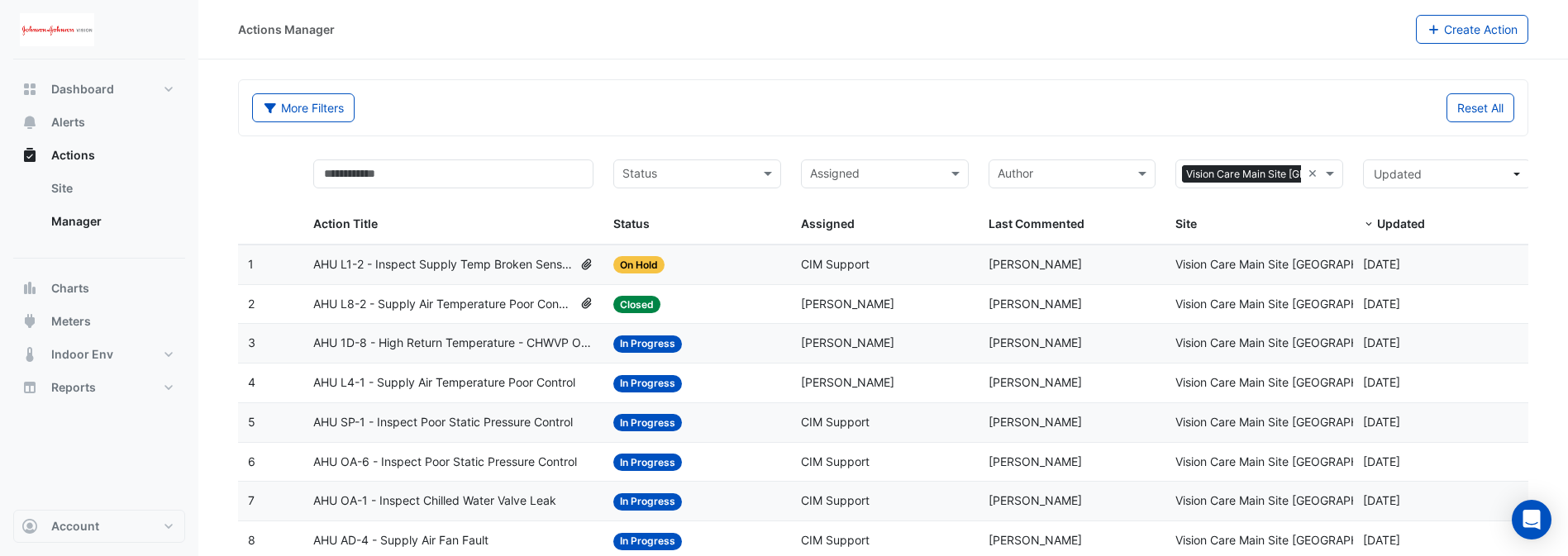
click at [746, 162] on div "Status: On Hold" at bounding box center [696, 265] width 168 height 19
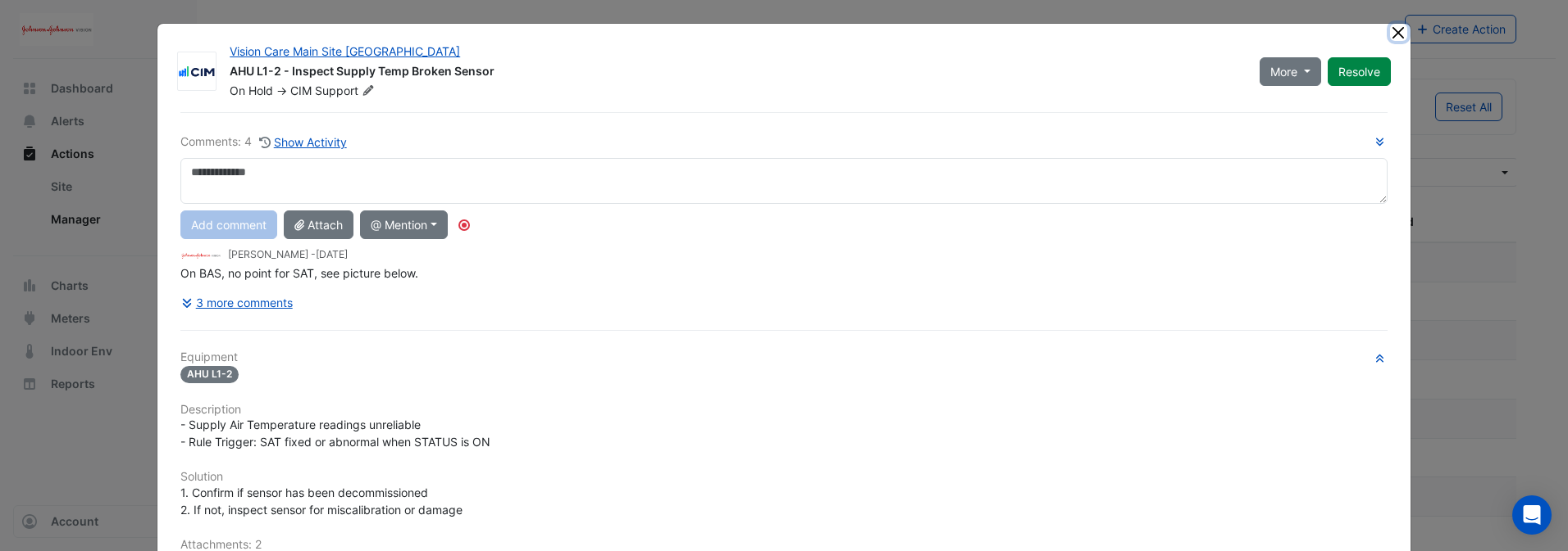
click at [1394, 32] on button "Close" at bounding box center [1399, 33] width 17 height 17
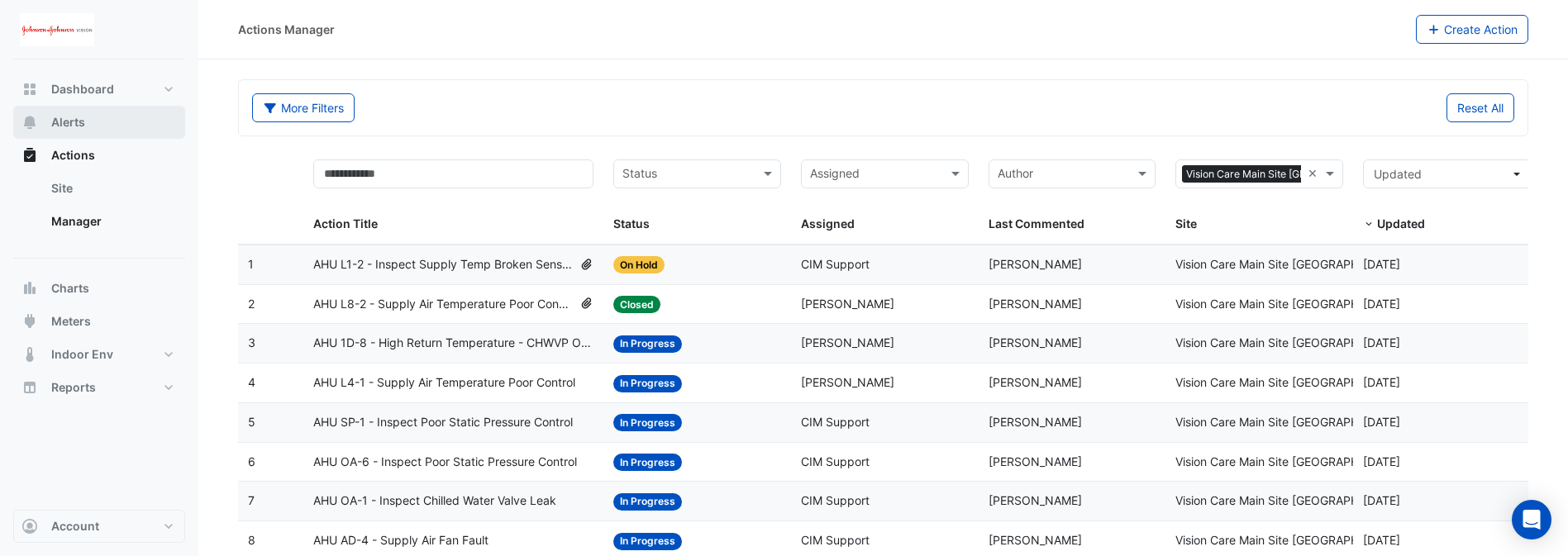
click at [77, 126] on span "Alerts" at bounding box center [68, 122] width 34 height 16
